Goal: Check status: Check status

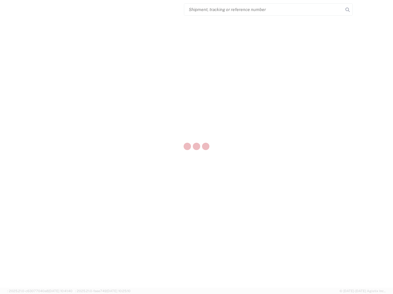
select select "US"
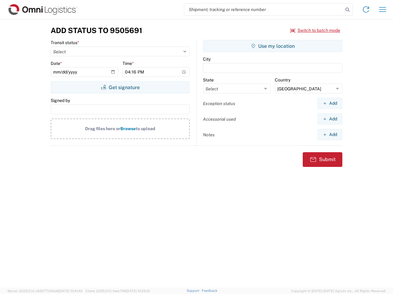
click at [263, 10] on input "search" at bounding box center [263, 10] width 159 height 12
click at [347, 10] on icon at bounding box center [347, 10] width 9 height 9
click at [366, 10] on icon at bounding box center [366, 10] width 10 height 10
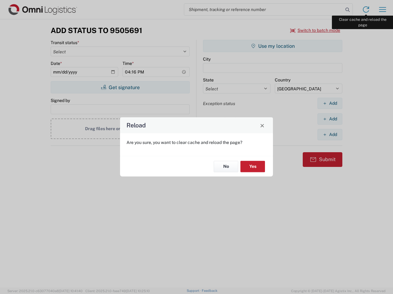
click at [382, 10] on div "Reload Are you sure, you want to clear cache and reload the page? No Yes" at bounding box center [196, 147] width 393 height 294
click at [315, 30] on div "Reload Are you sure, you want to clear cache and reload the page? No Yes" at bounding box center [196, 147] width 393 height 294
click at [120, 87] on div "Reload Are you sure, you want to clear cache and reload the page? No Yes" at bounding box center [196, 147] width 393 height 294
click at [272, 46] on div "Reload Are you sure, you want to clear cache and reload the page? No Yes" at bounding box center [196, 147] width 393 height 294
click at [329, 103] on div "Reload Are you sure, you want to clear cache and reload the page? No Yes" at bounding box center [196, 147] width 393 height 294
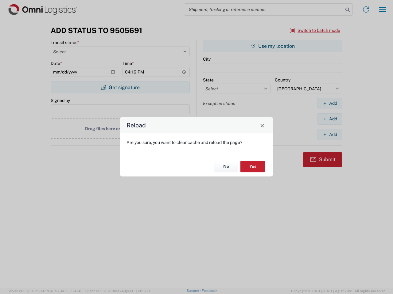
click at [329, 119] on div "Reload Are you sure, you want to clear cache and reload the page? No Yes" at bounding box center [196, 147] width 393 height 294
click at [329, 135] on div "Reload Are you sure, you want to clear cache and reload the page? No Yes" at bounding box center [196, 147] width 393 height 294
